Goal: Complete application form

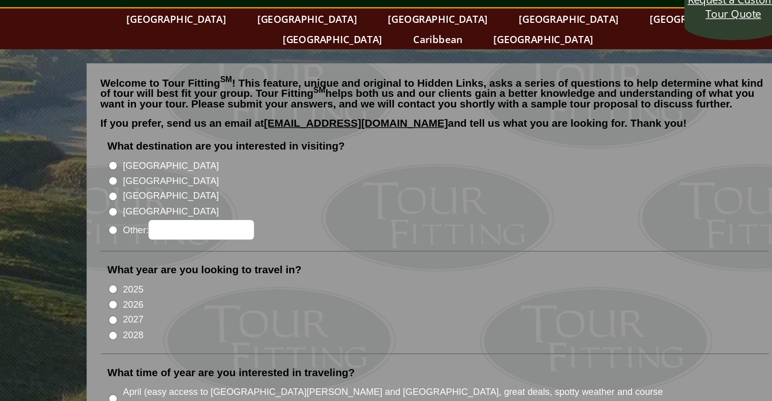
click at [150, 171] on input "[GEOGRAPHIC_DATA]" at bounding box center [151, 174] width 7 height 7
radio input "true"
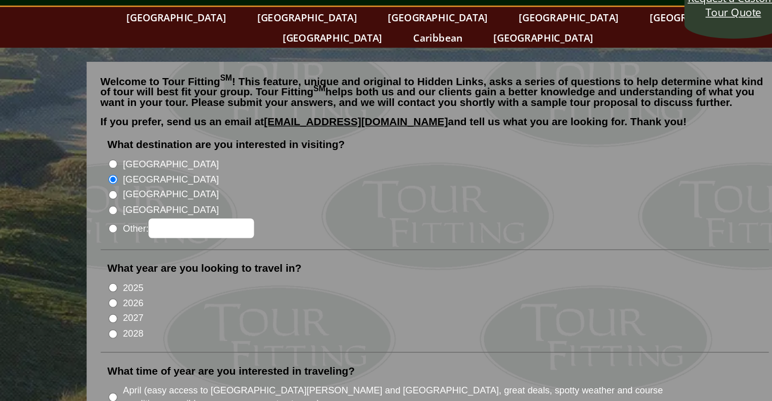
click at [152, 260] on input "2026" at bounding box center [151, 263] width 7 height 7
radio input "true"
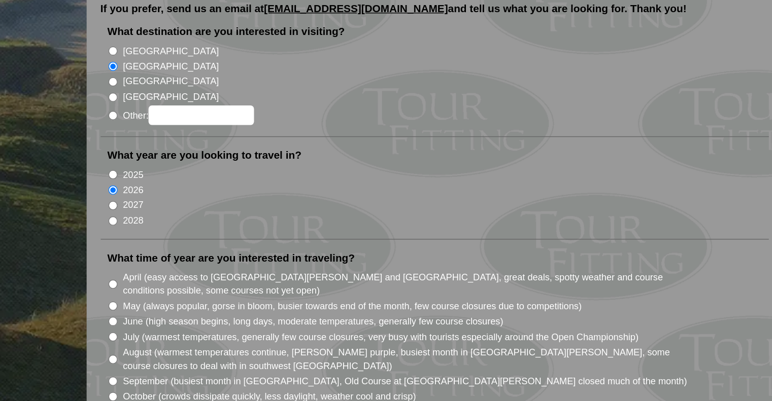
scroll to position [15, 0]
click at [151, 367] on input "August (warmest temperatures continue, heather bright purple, busiest month in …" at bounding box center [151, 370] width 7 height 7
radio input "true"
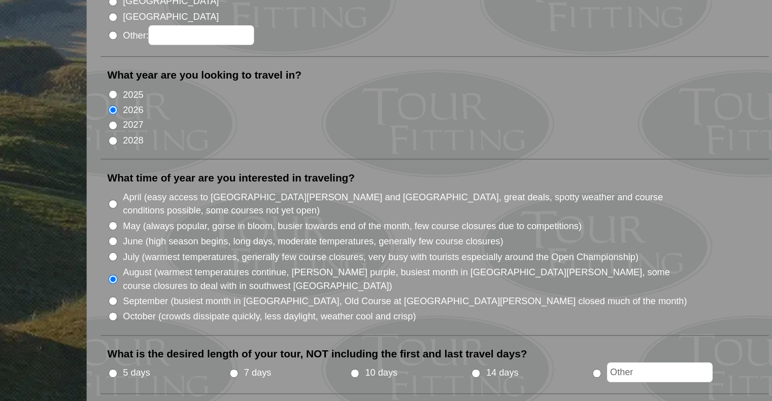
scroll to position [90, 0]
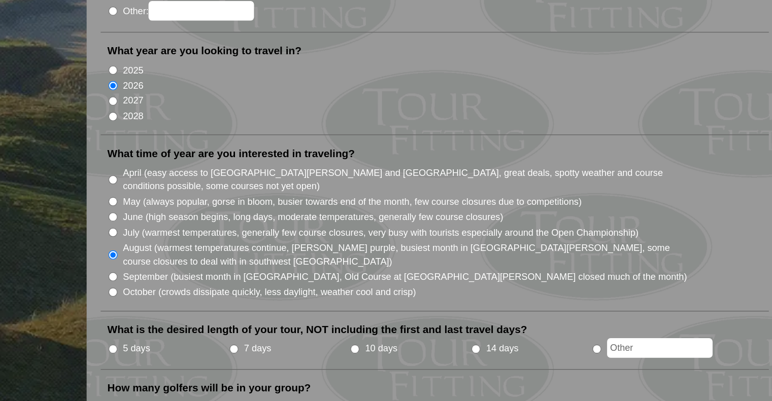
click at [151, 360] on input "5 days" at bounding box center [151, 363] width 7 height 7
radio input "true"
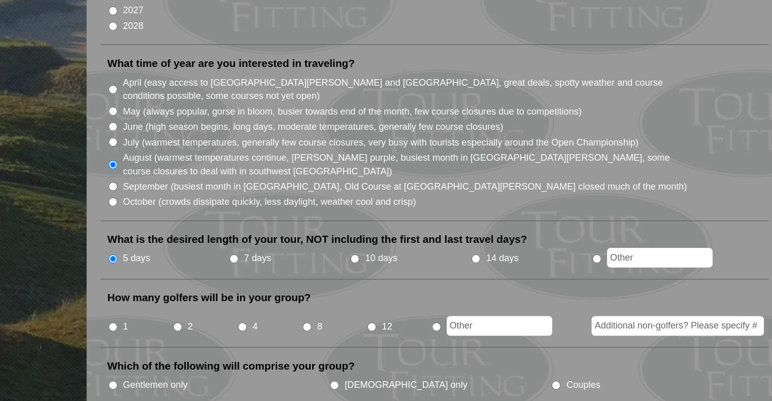
scroll to position [171, 0]
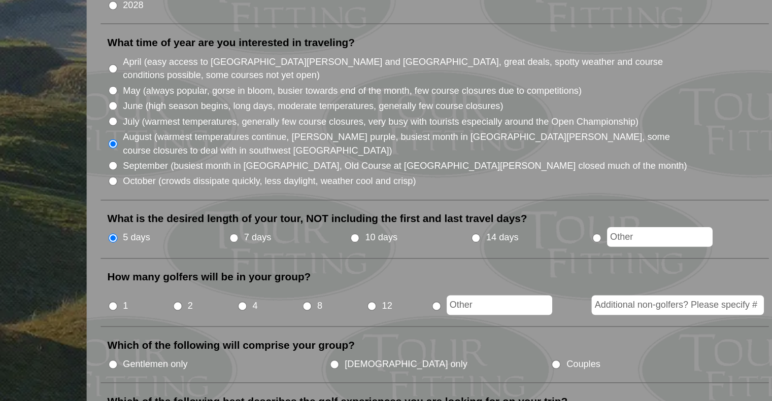
click at [199, 329] on input "2" at bounding box center [198, 332] width 7 height 7
radio input "true"
click at [152, 372] on input "Gentlemen only" at bounding box center [151, 375] width 7 height 7
radio input "true"
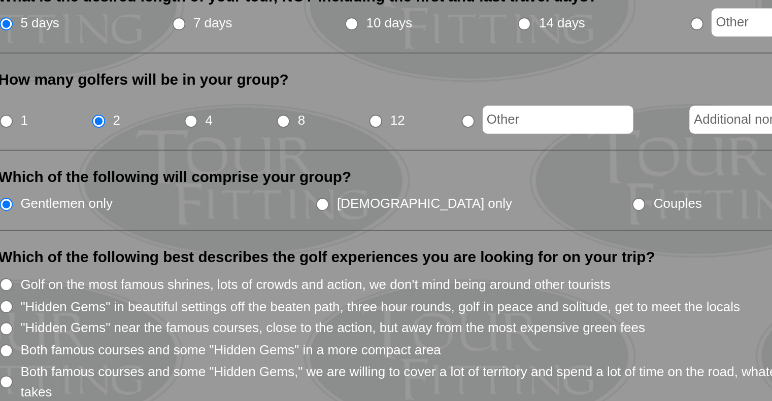
scroll to position [245, 0]
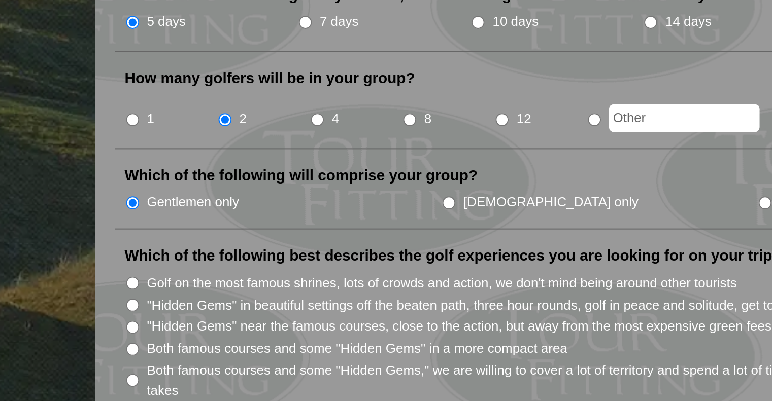
click at [152, 338] on input "Golf on the most famous shrines, lots of crowds and action, we don't mind being…" at bounding box center [151, 341] width 7 height 7
radio input "true"
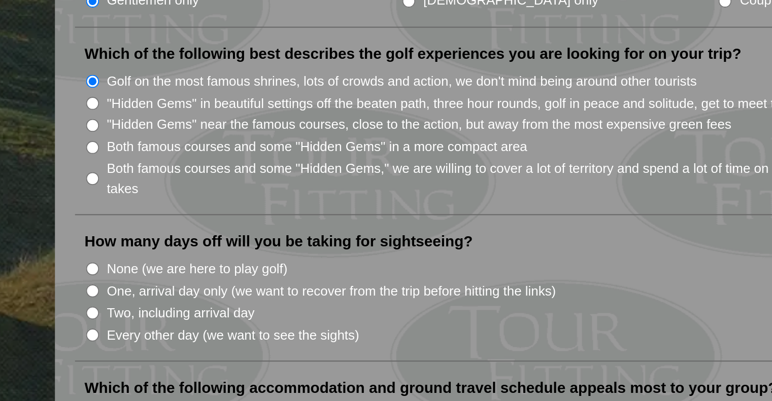
scroll to position [347, 0]
click at [152, 342] on input "One, arrival day only (we want to recover from the trip before hitting the link…" at bounding box center [151, 345] width 7 height 7
radio input "true"
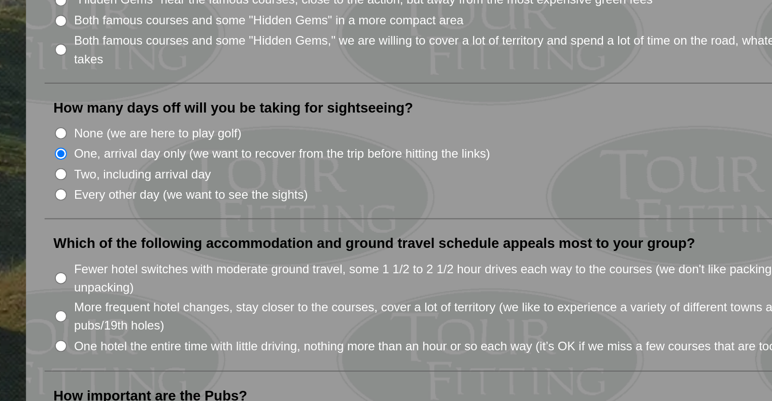
scroll to position [425, 0]
click at [151, 331] on input "Fewer hotel switches with moderate ground travel, some 1 1/2 to 2 1/2 hour driv…" at bounding box center [151, 334] width 7 height 7
radio input "true"
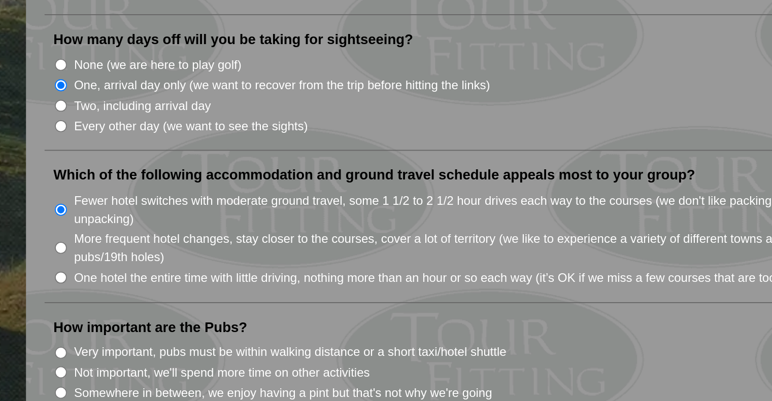
scroll to position [474, 0]
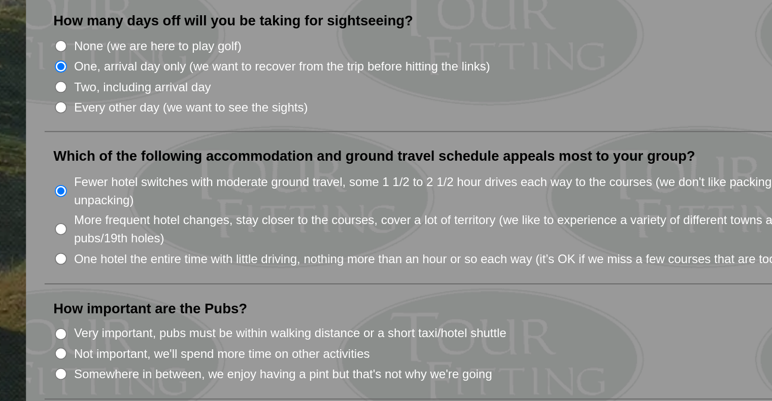
click at [150, 383] on input "Somewhere in between, we enjoy having a pint but that's not why we're going" at bounding box center [151, 386] width 7 height 7
radio input "true"
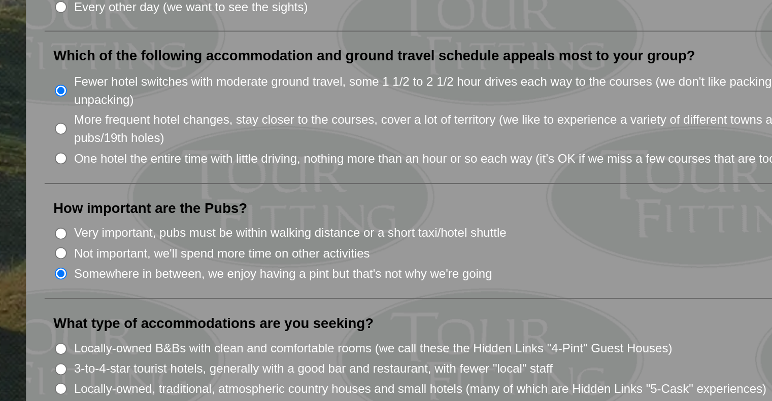
scroll to position [565, 0]
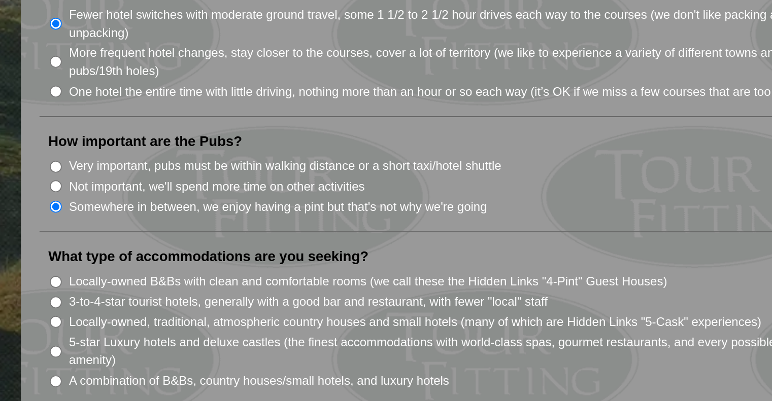
click at [152, 344] on input "3-to-4-star tourist hotels, generally with a good bar and restaurant, with fewe…" at bounding box center [151, 347] width 7 height 7
radio input "true"
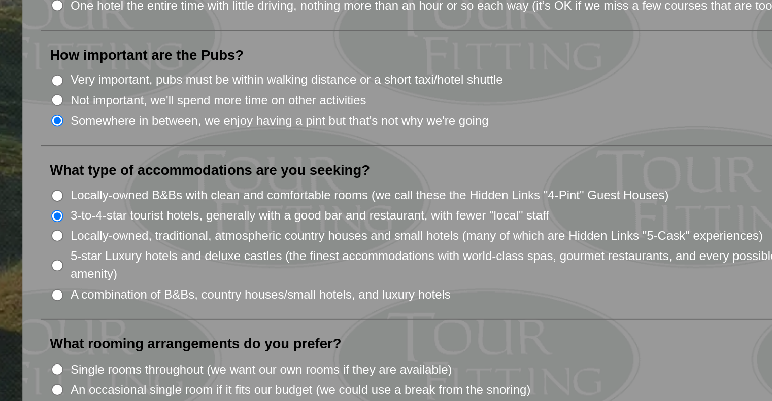
scroll to position [645, 0]
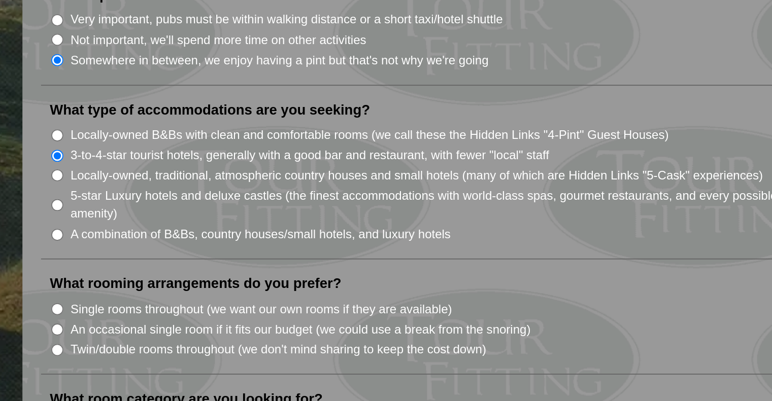
click at [153, 370] on input "Twin/double rooms throughout (we don't mind sharing to keep the cost down)" at bounding box center [151, 373] width 7 height 7
radio input "true"
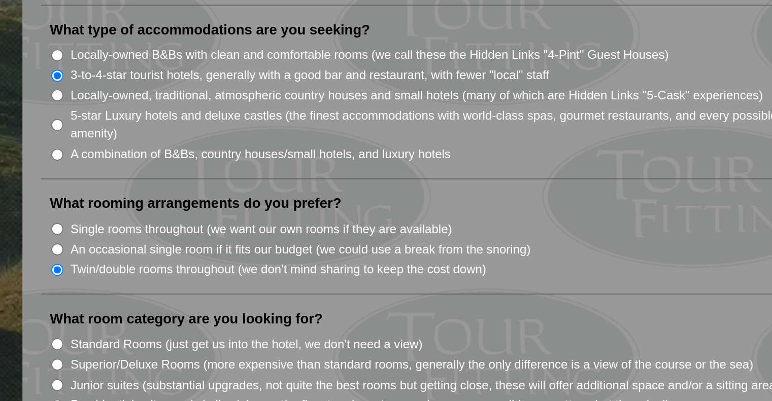
scroll to position [689, 0]
click at [150, 366] on input "Standard Rooms (just get us into the hotel, we don't need a view)" at bounding box center [151, 369] width 7 height 7
radio input "true"
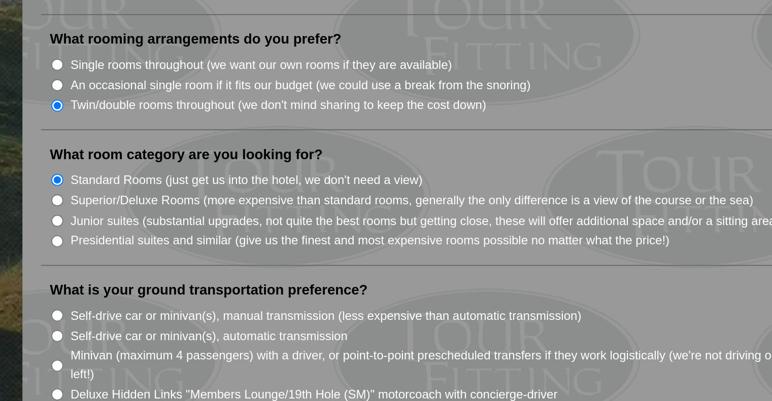
scroll to position [780, 0]
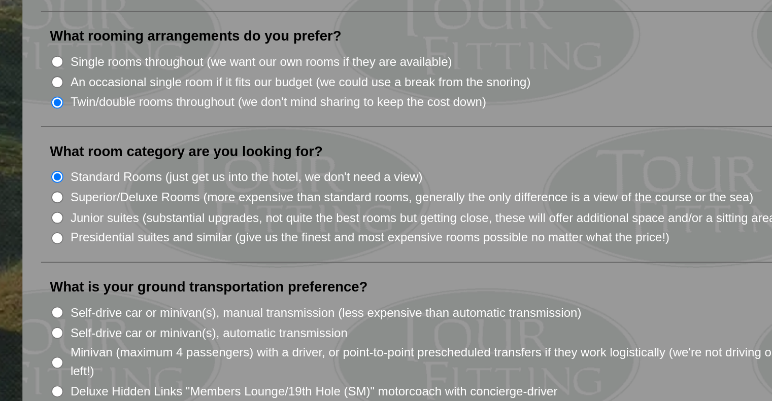
click at [152, 350] on input "Self-drive car or minivan(s), manual transmission (less expensive than automati…" at bounding box center [151, 353] width 7 height 7
radio input "true"
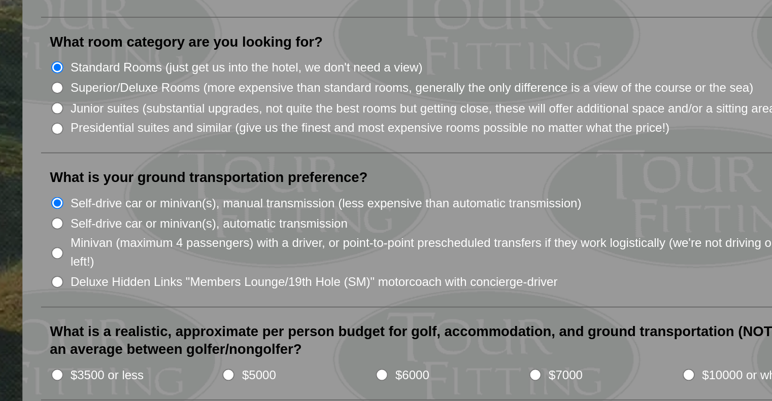
scroll to position [869, 0]
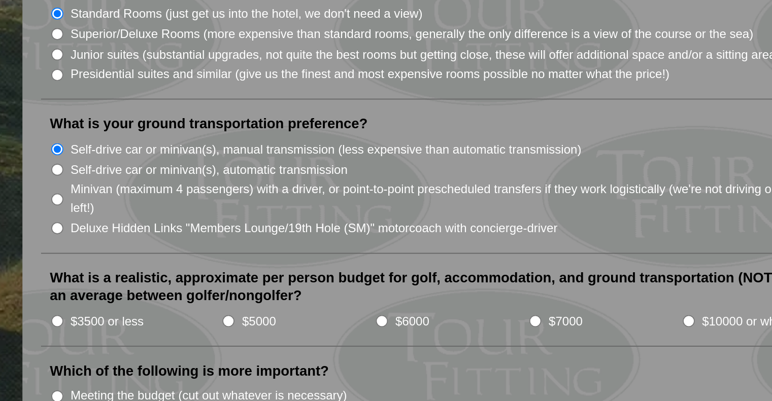
click at [246, 354] on input "$5000" at bounding box center [245, 357] width 7 height 7
radio input "true"
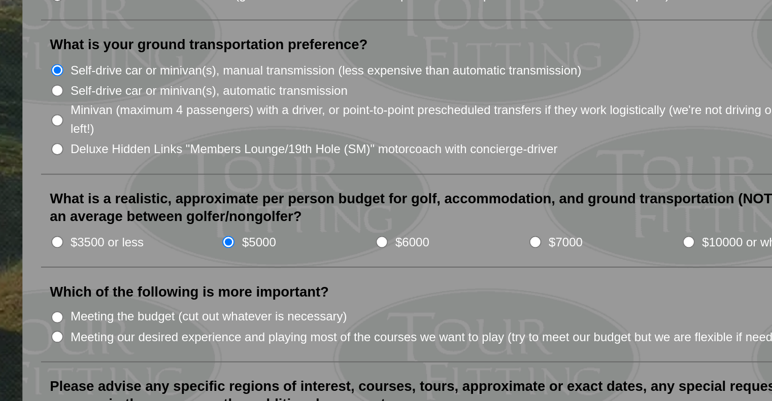
scroll to position [915, 0]
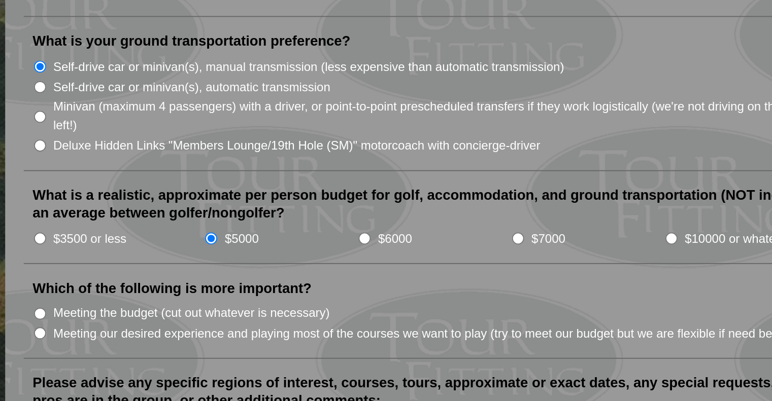
click at [150, 361] on input "Meeting our desired experience and playing most of the courses we want to play …" at bounding box center [151, 364] width 7 height 7
radio input "true"
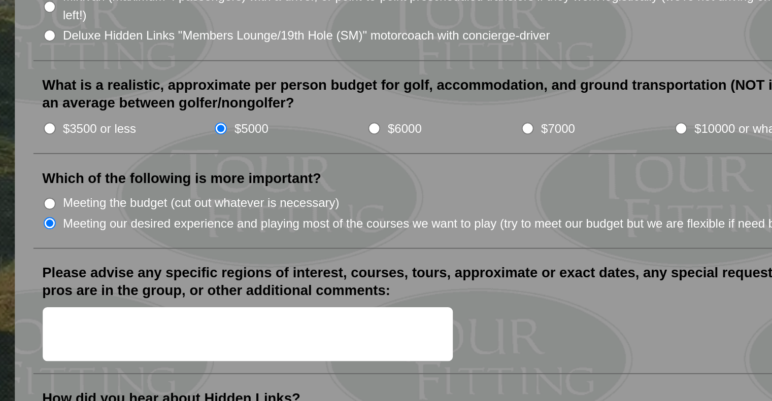
scroll to position [974, 0]
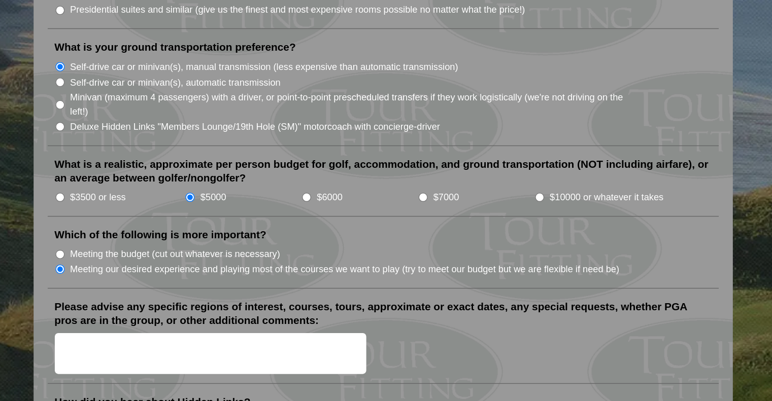
click at [198, 351] on textarea "Please advise any specific regions of interest, courses, tours, approximate or …" at bounding box center [260, 366] width 224 height 30
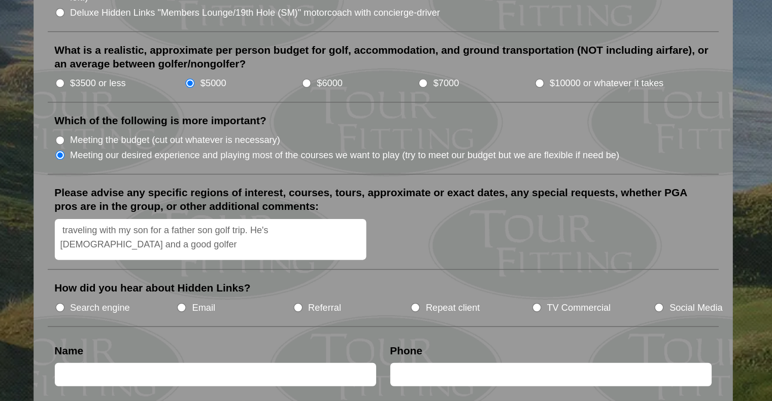
scroll to position [1057, 0]
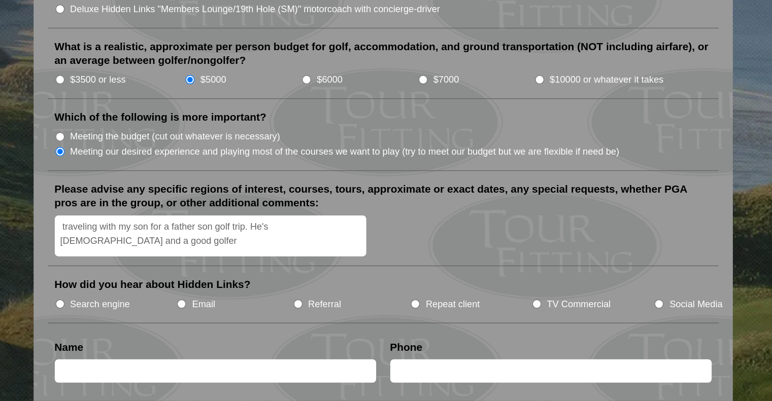
type textarea "traveling with my son for a father son golf trip. He's 15 years old and a good …"
click at [493, 328] on input "TV Commercial" at bounding box center [494, 331] width 7 height 7
radio input "true"
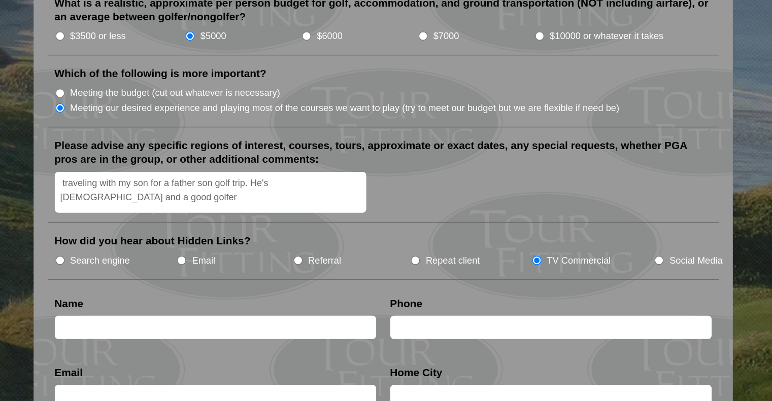
click at [204, 340] on input "text" at bounding box center [263, 348] width 231 height 17
type input "Michael Tafet"
type input "7183440323"
type input "miketafet@gmail.com"
type input "Woodbury"
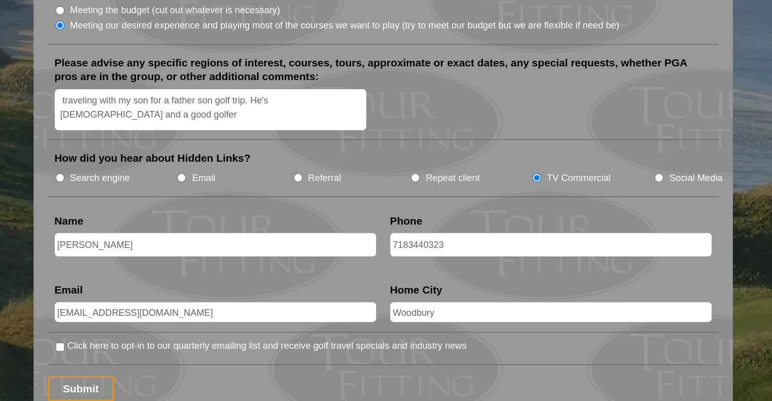
scroll to position [1149, 0]
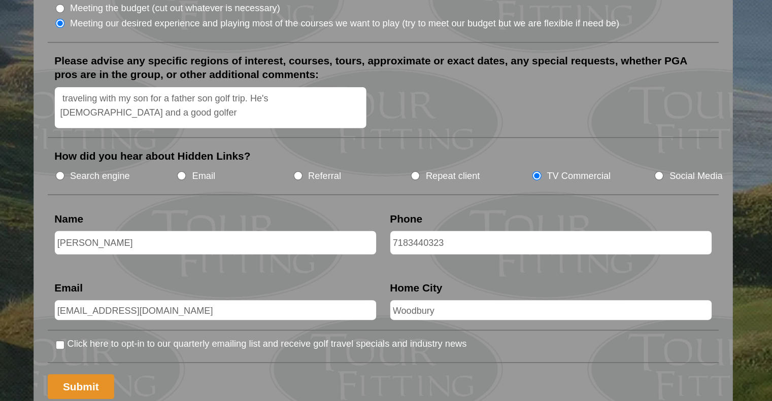
click at [166, 382] on input "Submit" at bounding box center [167, 391] width 48 height 18
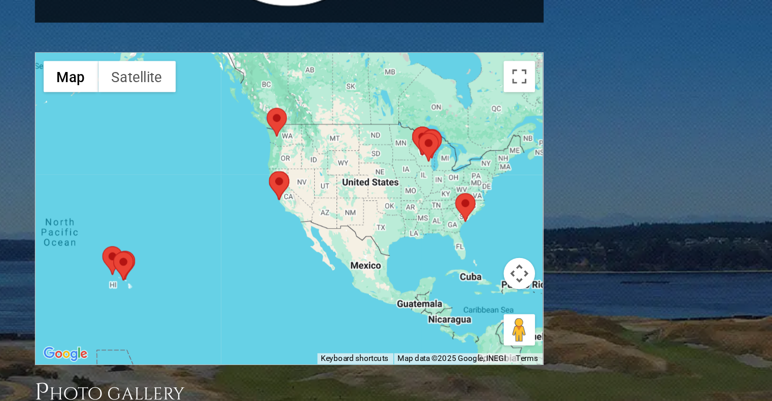
scroll to position [878, 0]
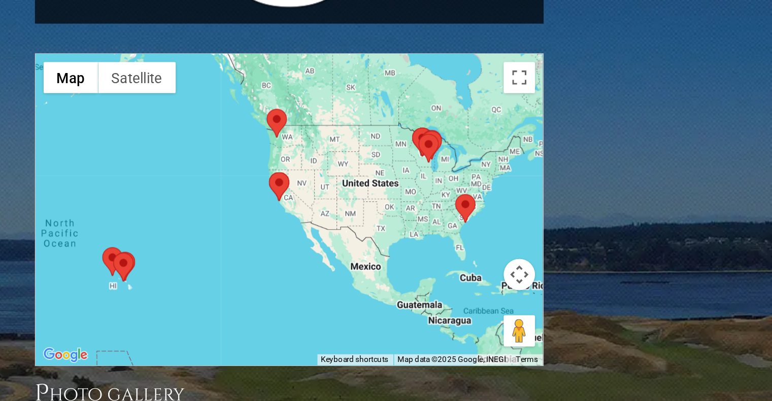
click at [410, 126] on area at bounding box center [410, 126] width 0 height 0
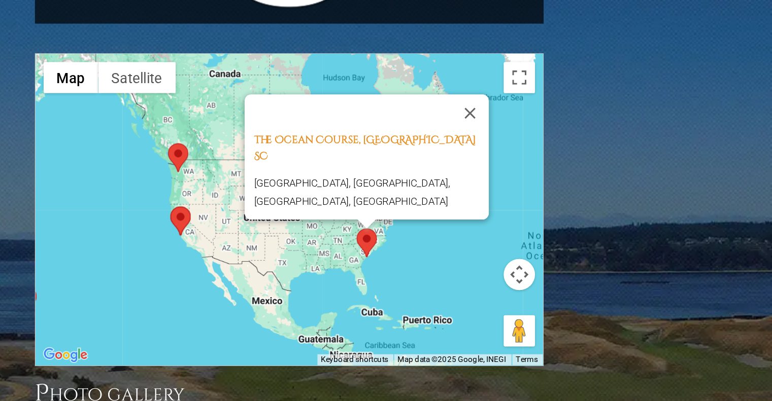
click at [414, 111] on div "The [GEOGRAPHIC_DATA], [GEOGRAPHIC_DATA] [GEOGRAPHIC_DATA], [GEOGRAPHIC_DATA], …" at bounding box center [302, 136] width 329 height 202
click at [225, 134] on area at bounding box center [225, 134] width 0 height 0
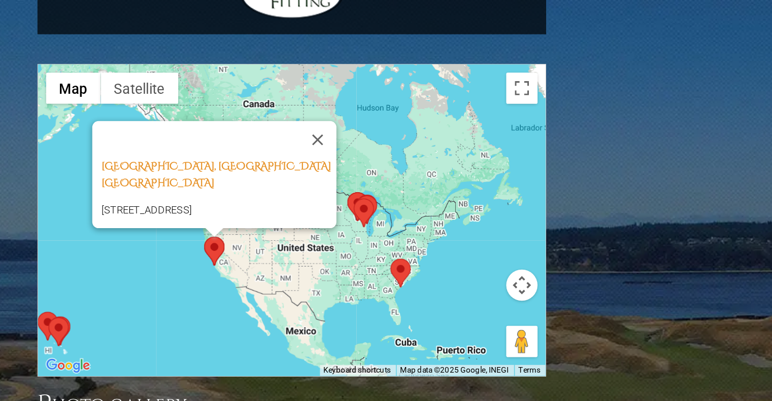
scroll to position [871, 0]
